Goal: Task Accomplishment & Management: Manage account settings

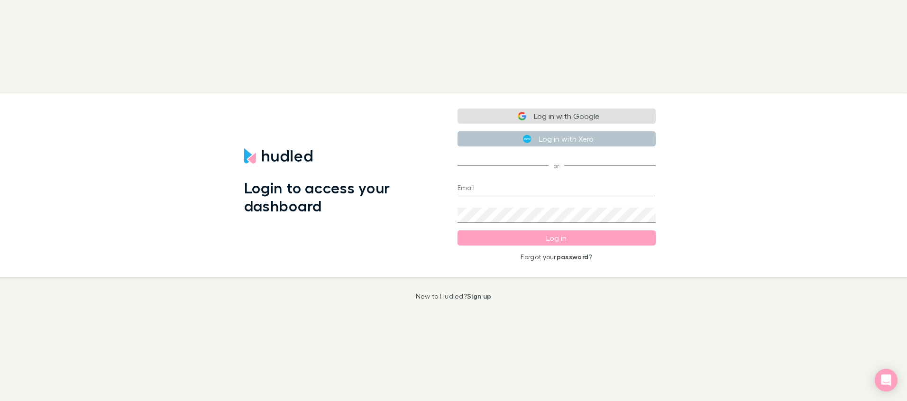
click at [561, 119] on button "Log in with Google" at bounding box center [556, 116] width 198 height 15
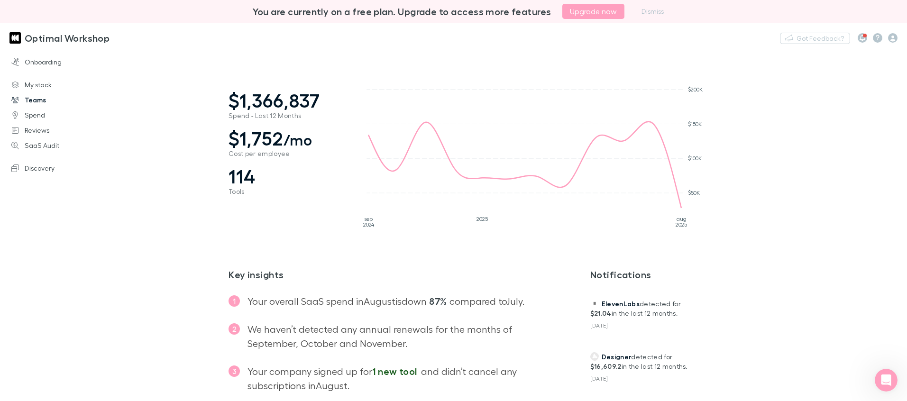
click at [41, 102] on link "Teams" at bounding box center [61, 99] width 119 height 15
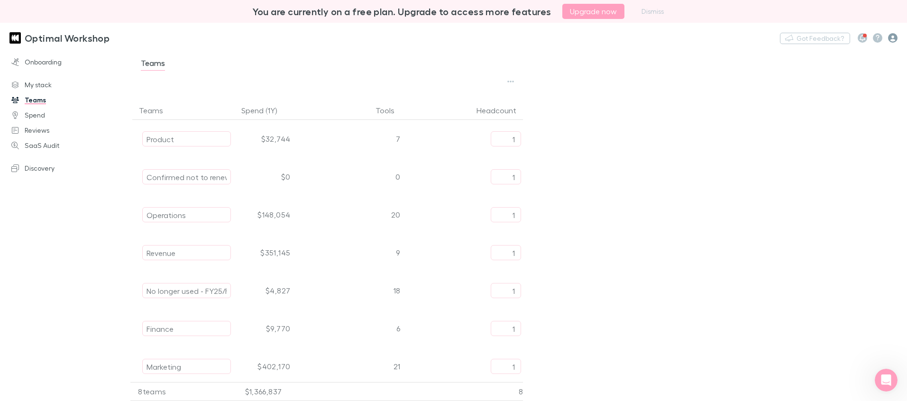
click at [888, 39] on icon "button" at bounding box center [892, 37] width 9 height 9
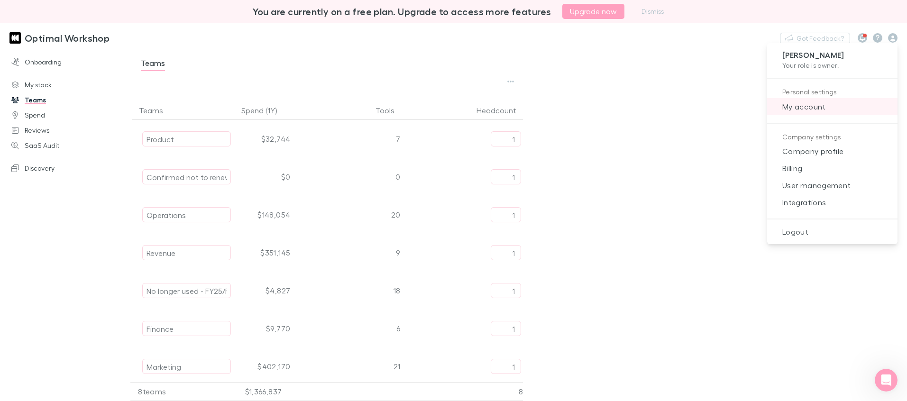
click at [813, 110] on span "My account" at bounding box center [831, 106] width 115 height 11
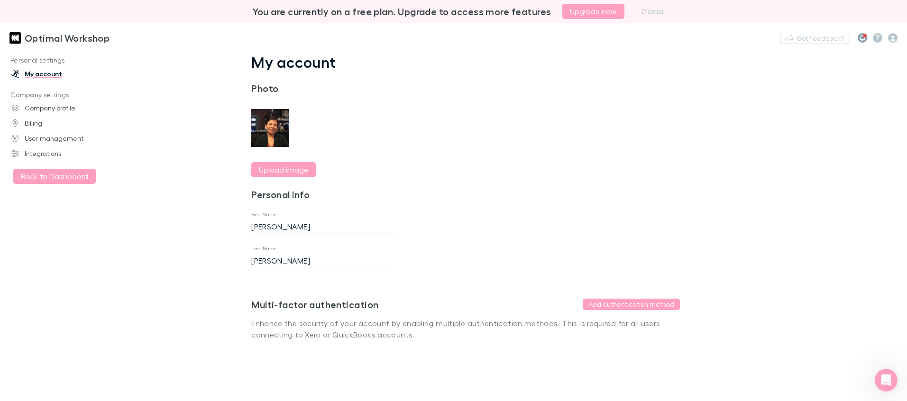
click at [863, 38] on icon "button" at bounding box center [862, 38] width 6 height 7
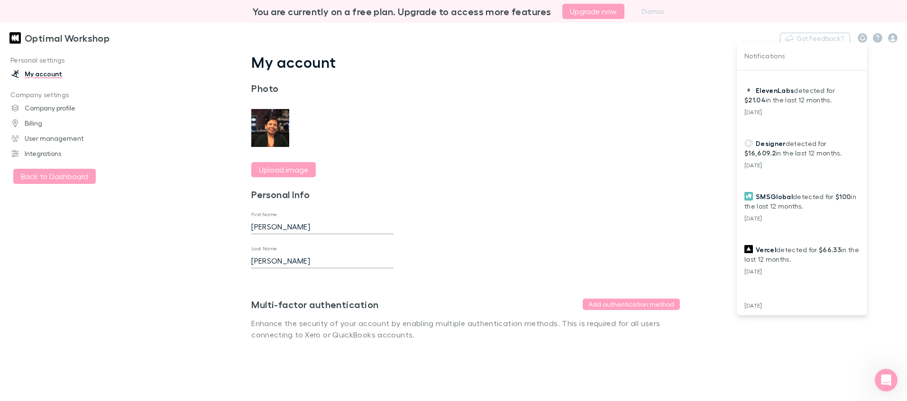
click at [892, 36] on div at bounding box center [453, 200] width 907 height 401
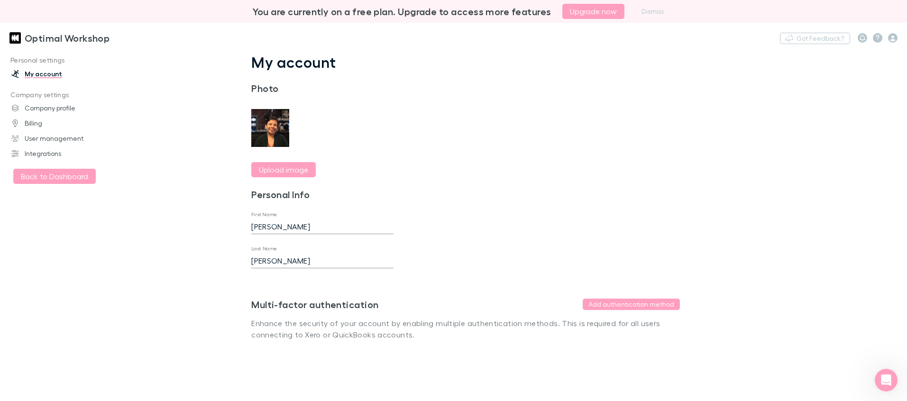
click at [892, 36] on icon "button" at bounding box center [892, 37] width 9 height 9
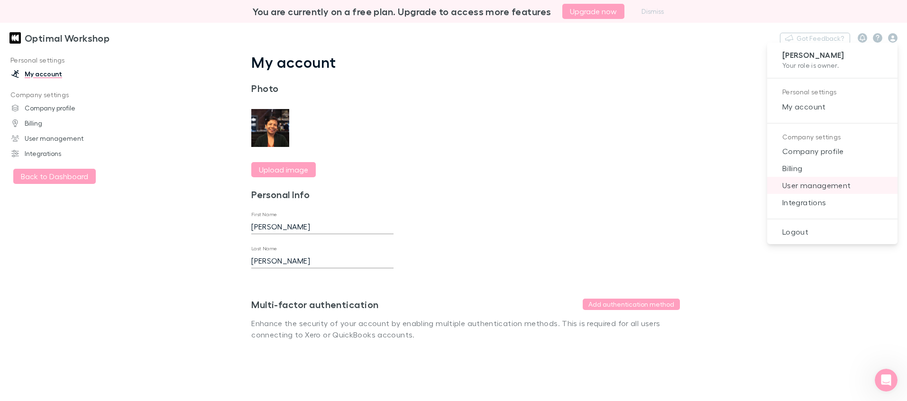
click at [829, 186] on span "User management" at bounding box center [831, 185] width 115 height 11
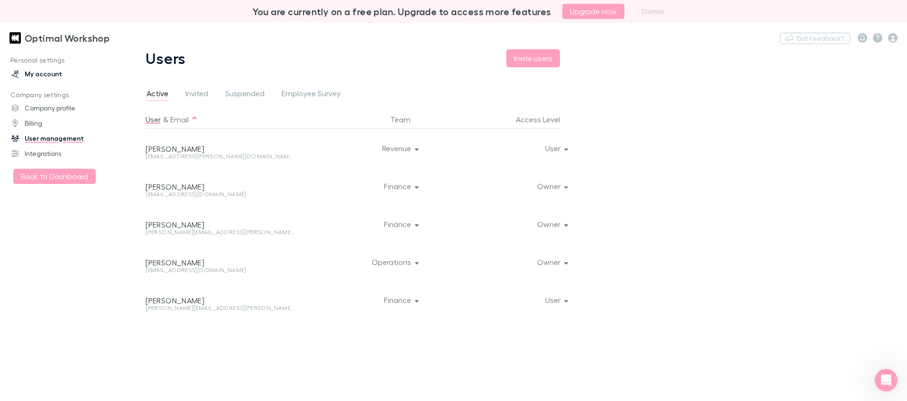
click at [45, 76] on link "My account" at bounding box center [61, 73] width 119 height 15
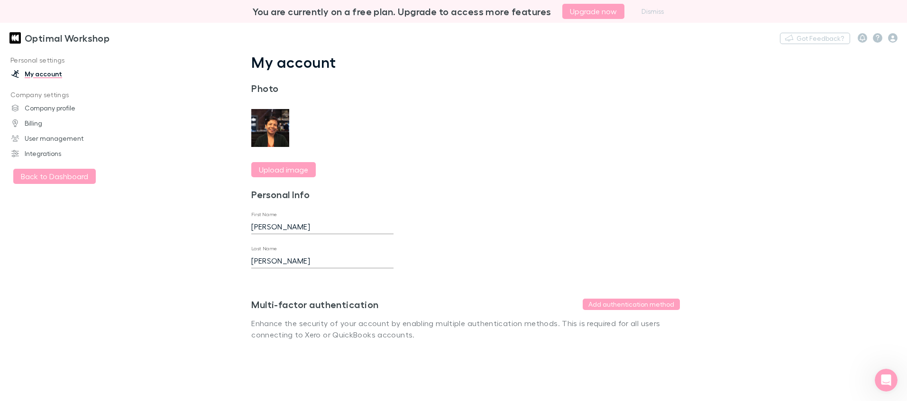
click at [32, 39] on h3 "Optimal Workshop" at bounding box center [67, 37] width 85 height 11
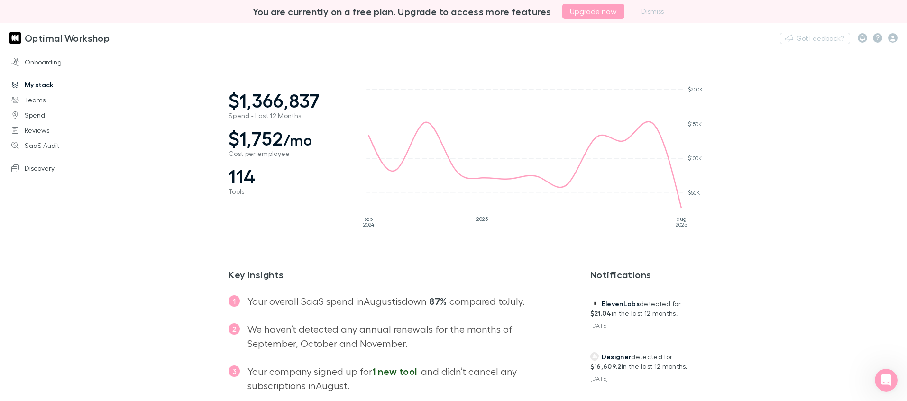
click at [40, 85] on link "My stack" at bounding box center [61, 84] width 119 height 15
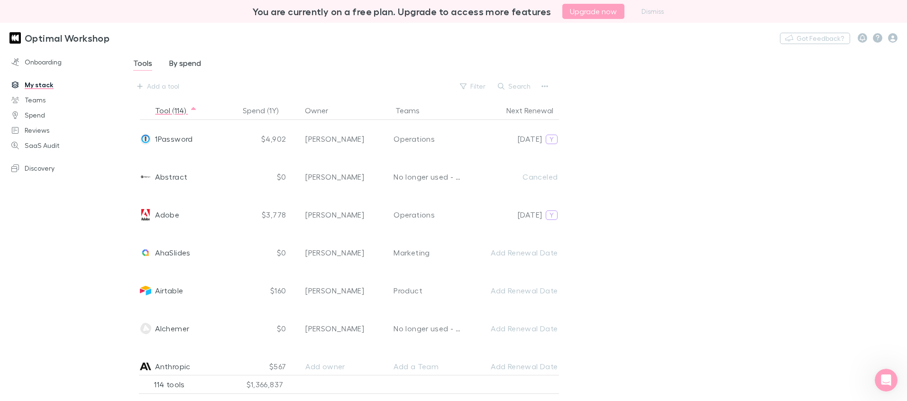
click at [188, 65] on span "By spend" at bounding box center [185, 64] width 32 height 12
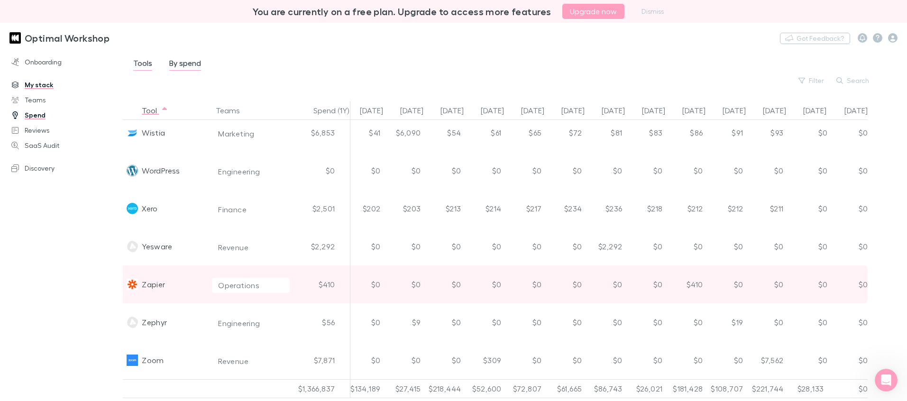
scroll to position [4070, 208]
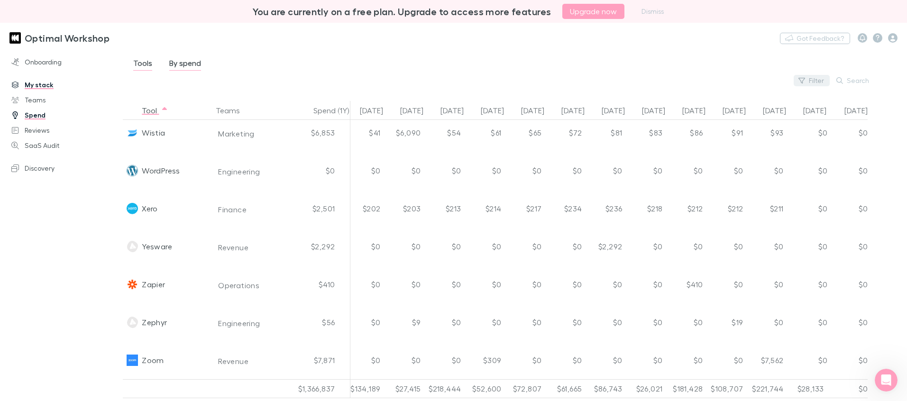
click at [813, 80] on button "Filter" at bounding box center [811, 80] width 36 height 11
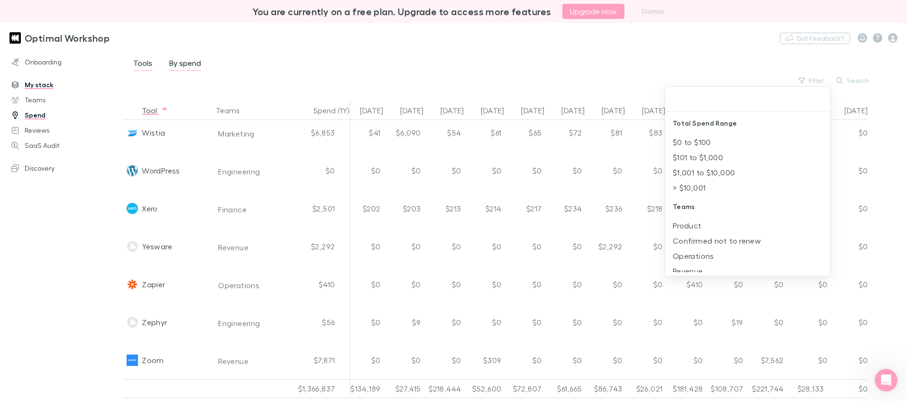
click at [751, 56] on div at bounding box center [453, 200] width 907 height 401
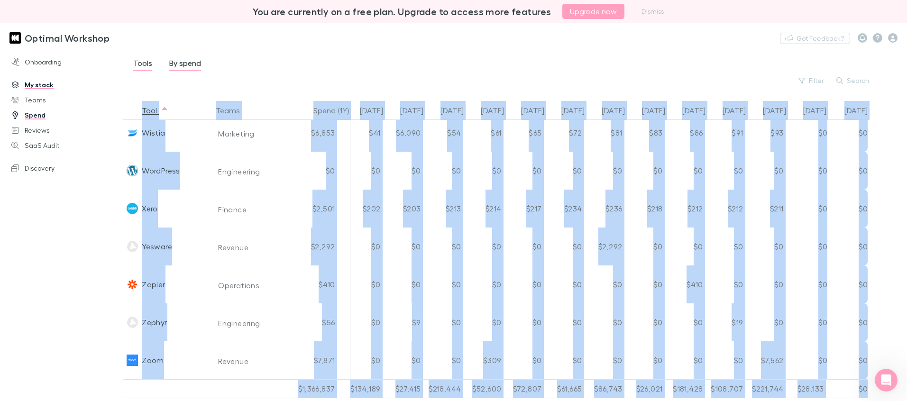
drag, startPoint x: 140, startPoint y: 108, endPoint x: 898, endPoint y: 423, distance: 820.5
click at [898, 400] on html "You are currently on a free plan. Upgrade to access more features Upgrade now D…" at bounding box center [453, 200] width 907 height 401
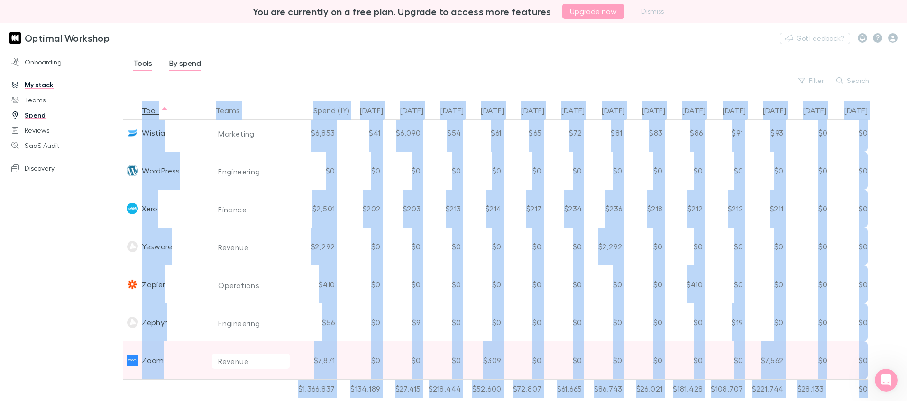
copy div "Tool Teams Spend (1Y) [DATE] May [DATE] [DATE] [DATE] Sep [DATE] Nov [DATE] Jan…"
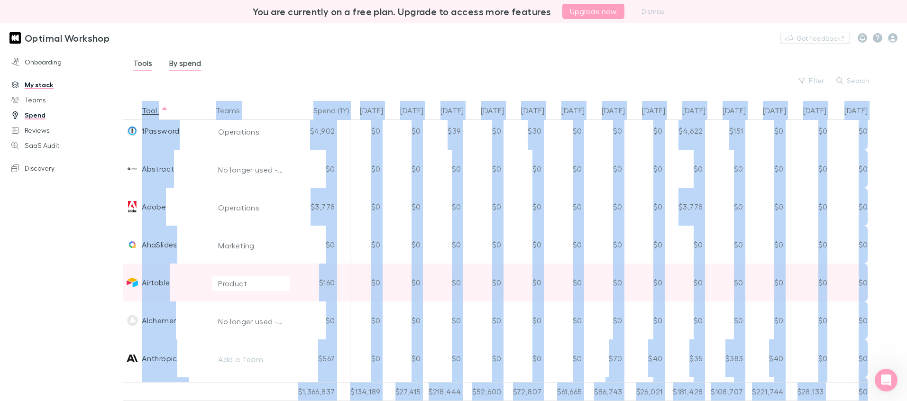
scroll to position [0, 208]
